Goal: Communication & Community: Ask a question

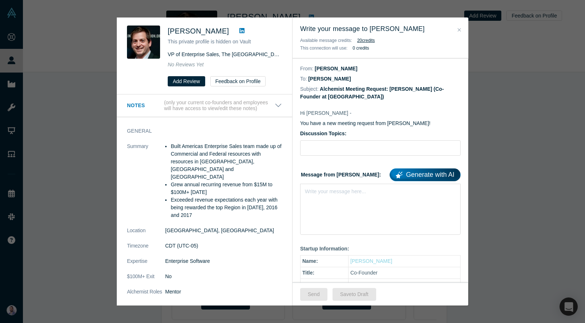
click at [356, 156] on form "Discussion Topics: Message from [PERSON_NAME]: Generate with AI Write your mess…" at bounding box center [380, 182] width 161 height 105
click at [350, 150] on input "Discussion Topics:" at bounding box center [380, 147] width 161 height 15
type input "GTM - Sales"
drag, startPoint x: 363, startPoint y: 210, endPoint x: 363, endPoint y: 205, distance: 5.1
click at [363, 210] on div "Write your message here..." at bounding box center [380, 208] width 161 height 51
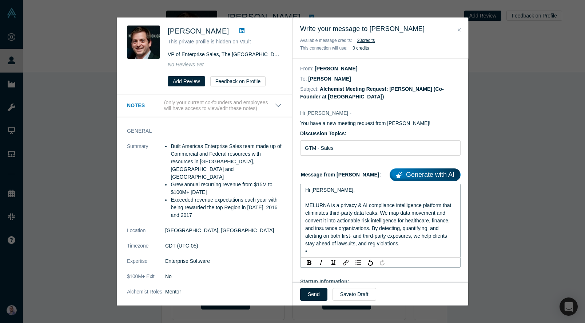
click at [329, 198] on div "rdw-editor" at bounding box center [380, 198] width 151 height 8
click at [367, 247] on div "We're looking for an advisor to assist us on GTM. We're a privacy & AI complian…" at bounding box center [380, 221] width 151 height 54
click at [421, 205] on span "We're looking for an advisor to assist us on GTM. We're a privacy & AI complian…" at bounding box center [380, 220] width 150 height 52
click at [439, 208] on span "We're looking for an advisor to assist us on GTM strategy. We're a privacy & AI…" at bounding box center [381, 220] width 152 height 52
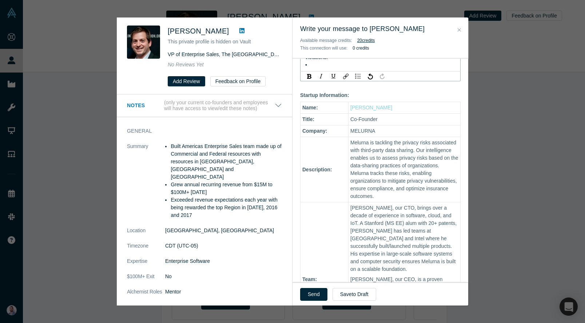
scroll to position [191, 0]
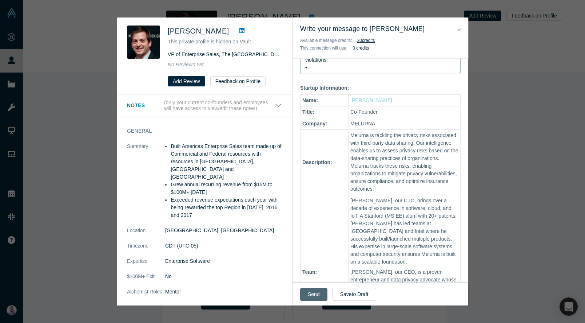
click at [316, 293] on button "Send" at bounding box center [313, 294] width 27 height 13
